Goal: Information Seeking & Learning: Learn about a topic

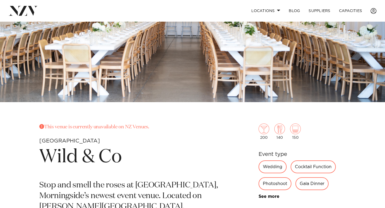
scroll to position [68, 0]
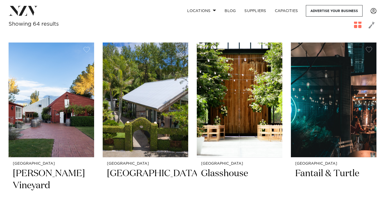
scroll to position [103, 0]
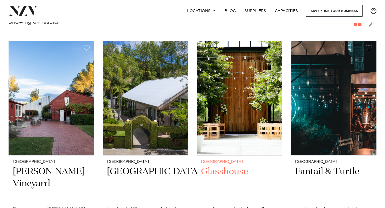
click at [241, 110] on img at bounding box center [240, 98] width 86 height 115
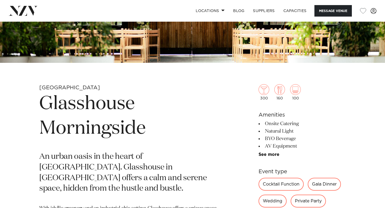
scroll to position [73, 0]
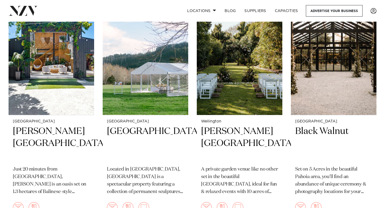
scroll to position [2450, 0]
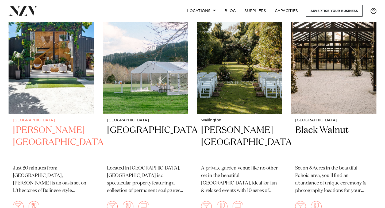
click at [52, 67] on img at bounding box center [52, 56] width 86 height 115
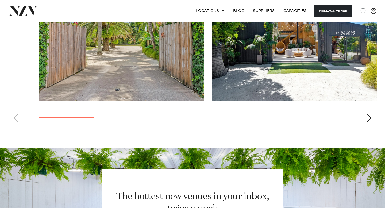
scroll to position [460, 0]
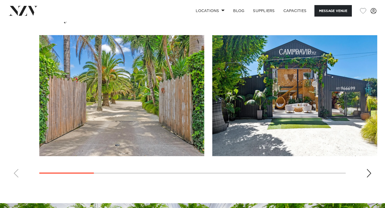
click at [285, 94] on img "2 / 10" at bounding box center [294, 95] width 165 height 121
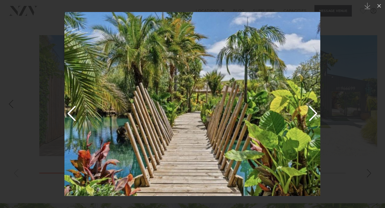
click at [315, 112] on img at bounding box center [192, 104] width 256 height 184
click at [72, 116] on img at bounding box center [192, 104] width 256 height 184
click at [312, 114] on img at bounding box center [192, 104] width 256 height 184
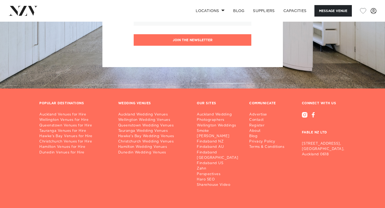
scroll to position [756, 0]
